Goal: Transaction & Acquisition: Purchase product/service

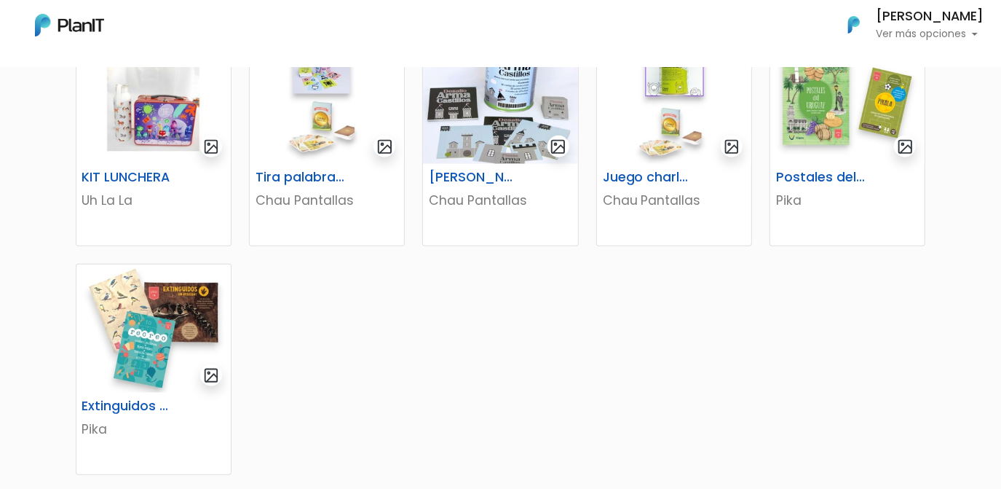
scroll to position [860, 0]
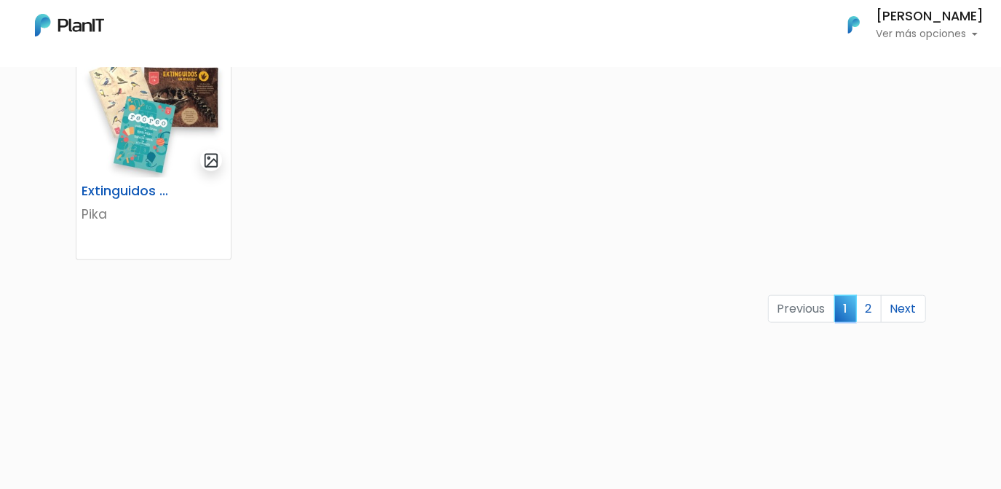
scroll to position [993, 0]
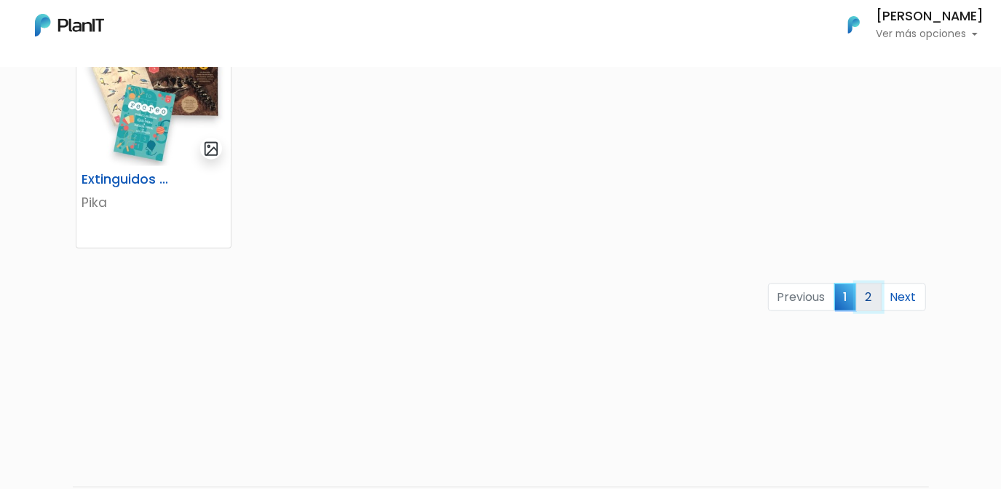
click at [870, 296] on link "2" at bounding box center [868, 297] width 25 height 28
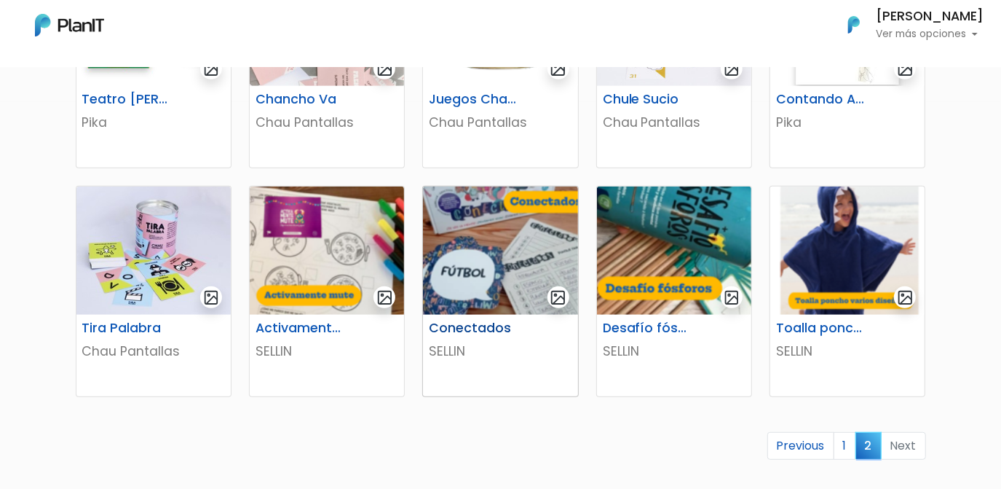
scroll to position [386, 0]
click at [487, 235] on img at bounding box center [500, 251] width 154 height 128
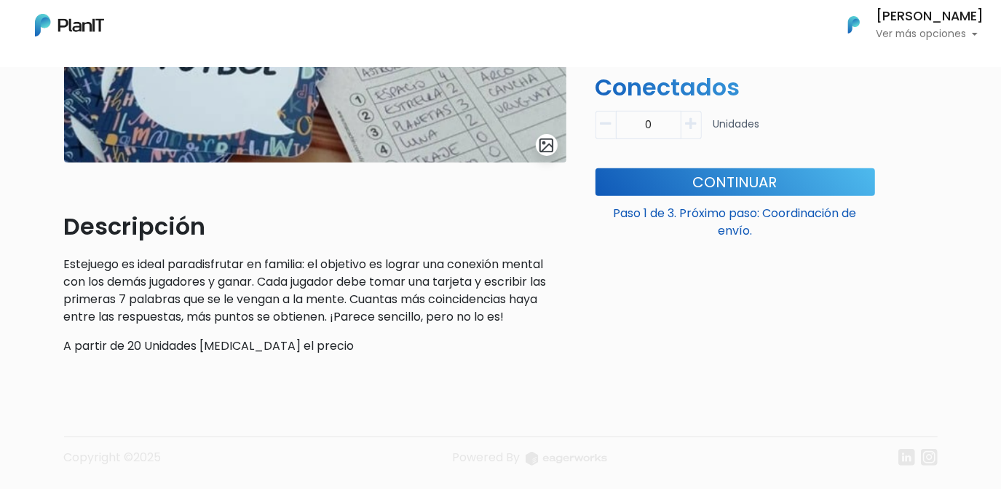
scroll to position [331, 0]
